Goal: Task Accomplishment & Management: Manage account settings

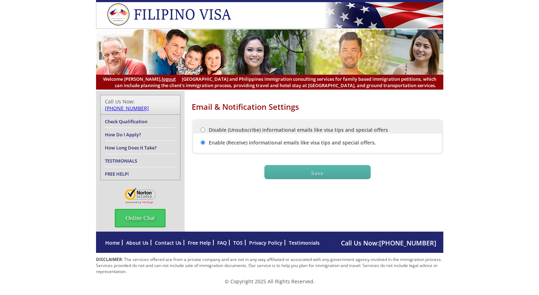
drag, startPoint x: 277, startPoint y: 134, endPoint x: 280, endPoint y: 131, distance: 4.0
click at [279, 133] on div "Disable (Unsubscribe) informational emails like visa tips and special offers En…" at bounding box center [318, 136] width 252 height 35
click at [282, 131] on label "Disable (Unsubscribe) informational emails like visa tips and special offers" at bounding box center [294, 130] width 187 height 7
click at [205, 131] on input "Disable (Unsubscribe) informational emails like visa tips and special offers" at bounding box center [203, 130] width 5 height 5
radio input "true"
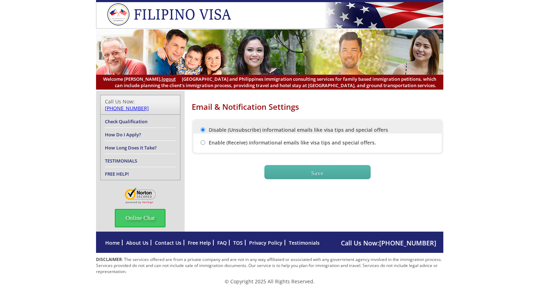
click at [297, 169] on input "Save" at bounding box center [317, 172] width 106 height 14
